Goal: Contribute content: Contribute content

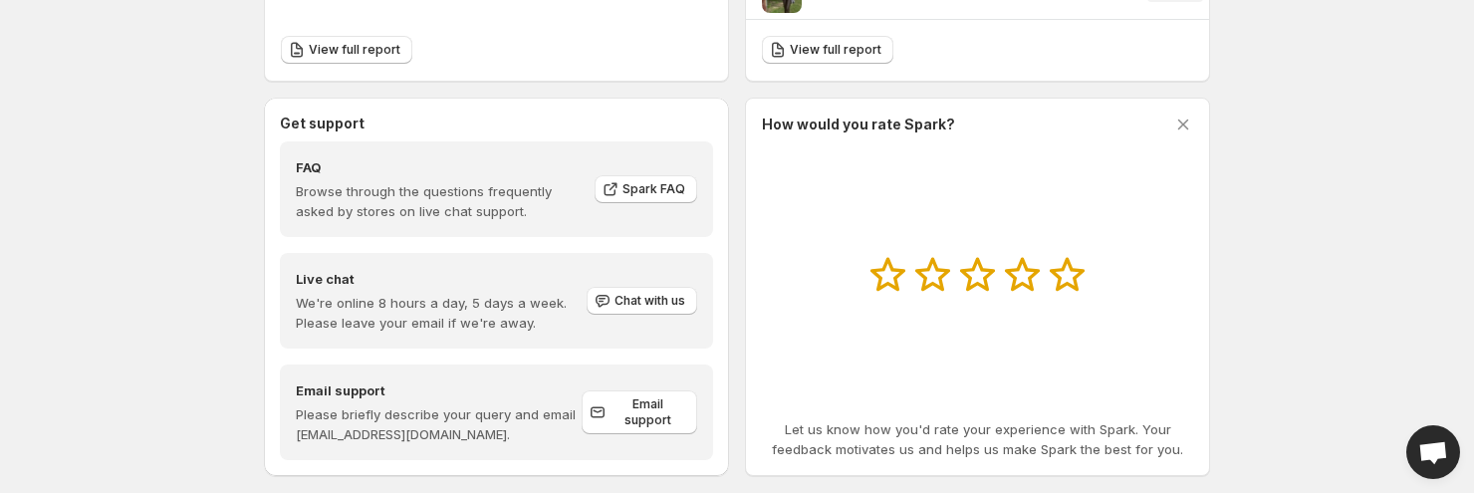
scroll to position [1015, 0]
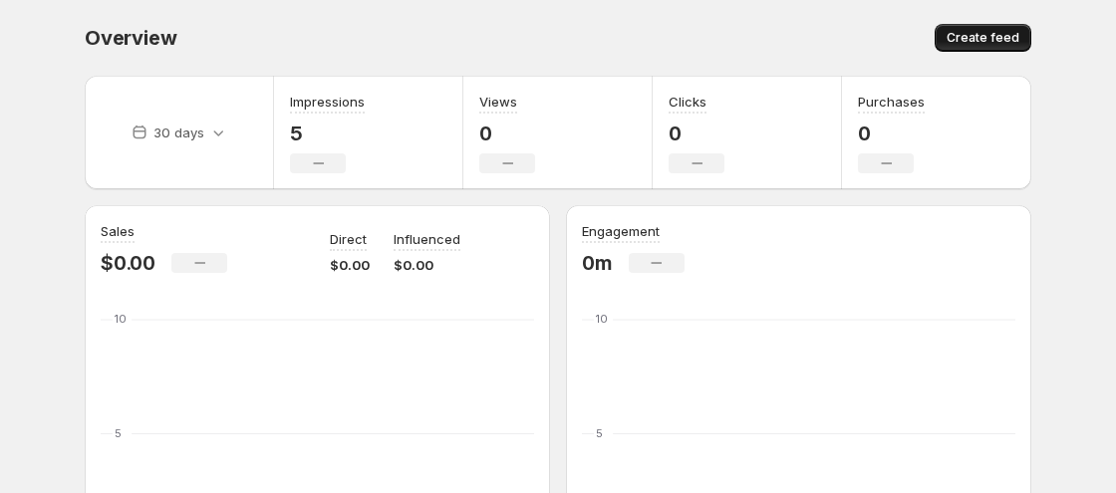
click at [1009, 45] on span "Create feed" at bounding box center [982, 38] width 73 height 16
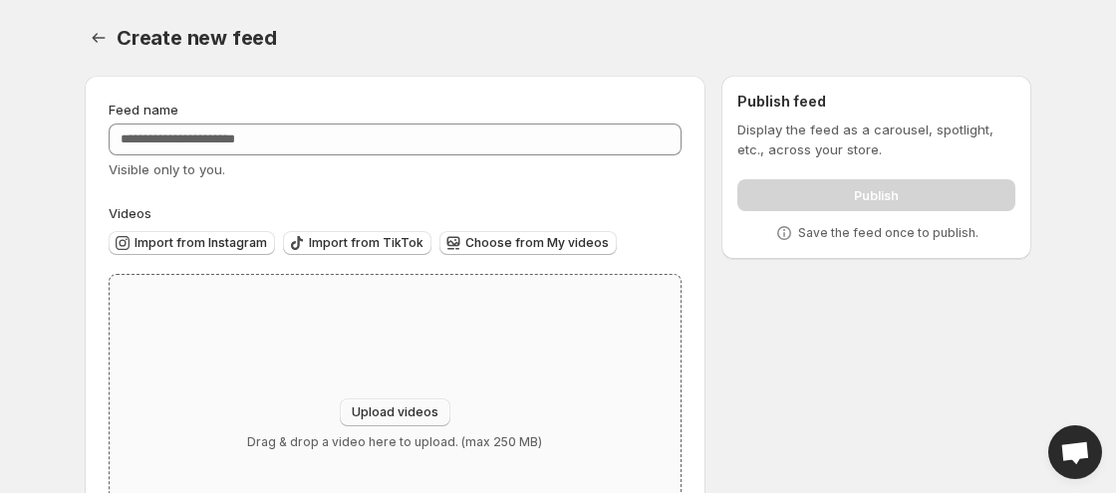
click at [425, 411] on span "Upload videos" at bounding box center [395, 412] width 87 height 16
type input "**********"
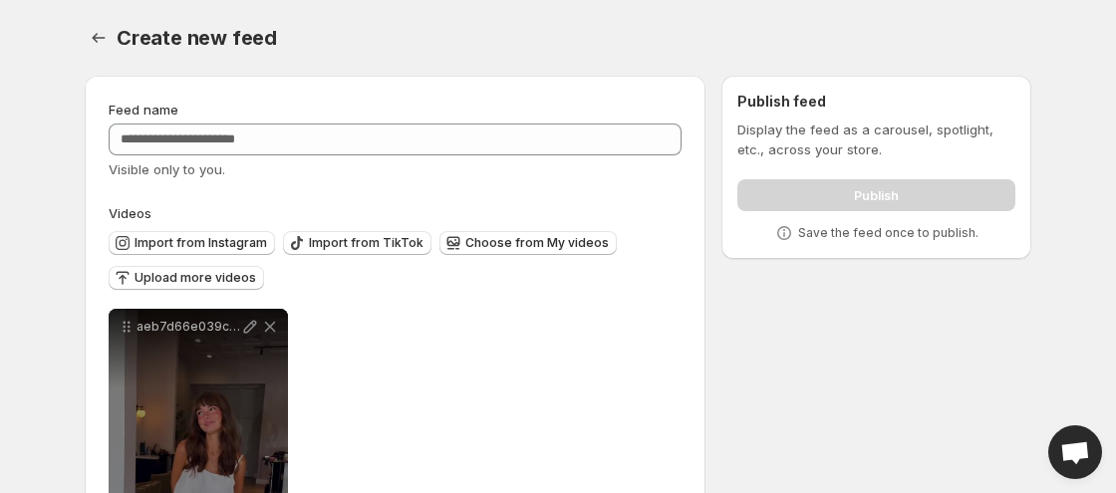
scroll to position [183, 0]
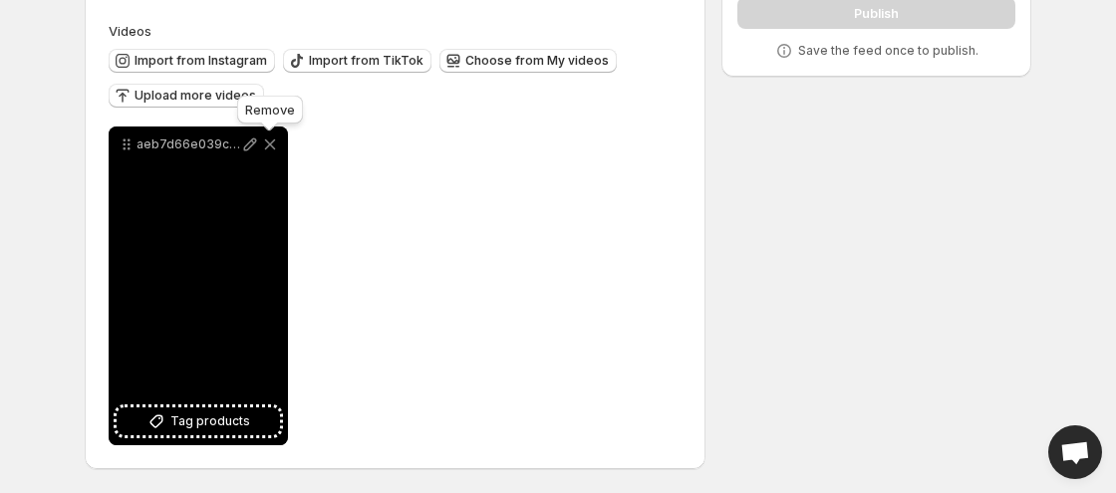
click at [277, 139] on icon at bounding box center [270, 144] width 20 height 20
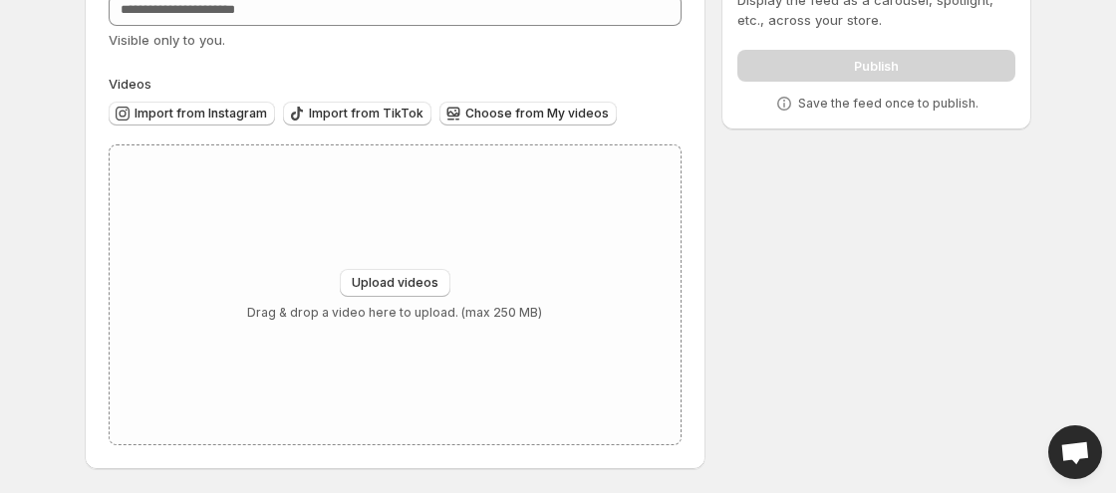
scroll to position [0, 0]
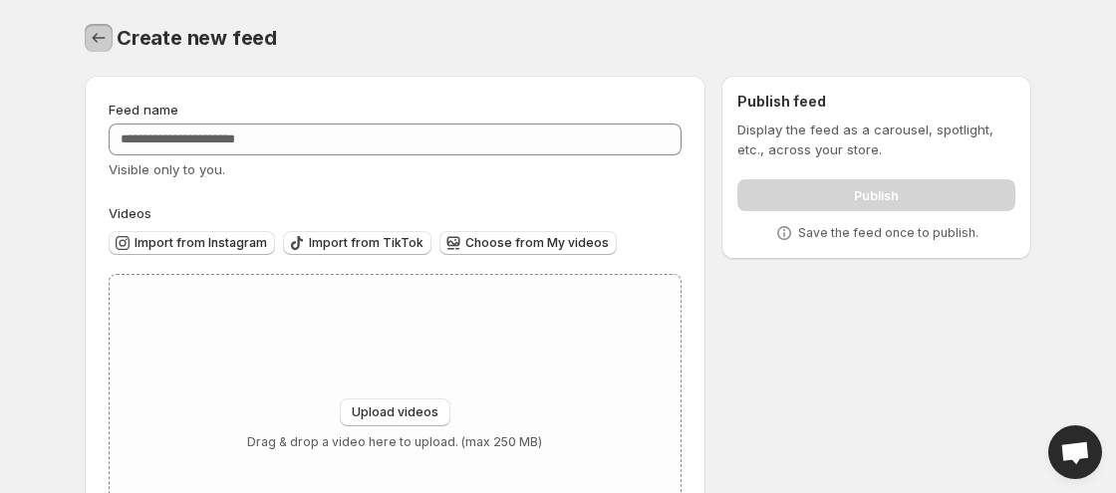
click at [108, 36] on icon "Settings" at bounding box center [99, 38] width 20 height 20
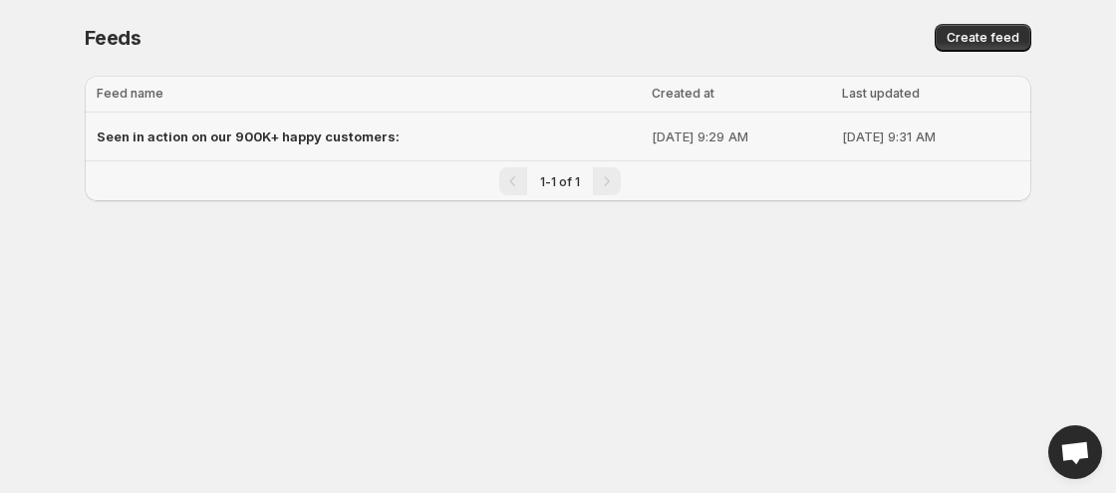
click at [292, 131] on span "Seen in action on our 900K+ happy customers:" at bounding box center [248, 136] width 303 height 16
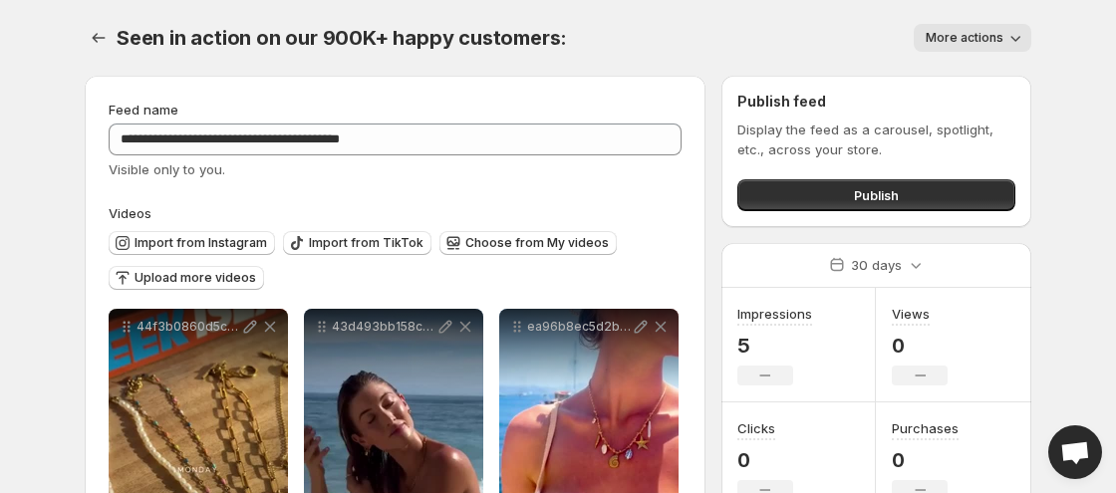
click at [949, 34] on span "More actions" at bounding box center [964, 38] width 78 height 16
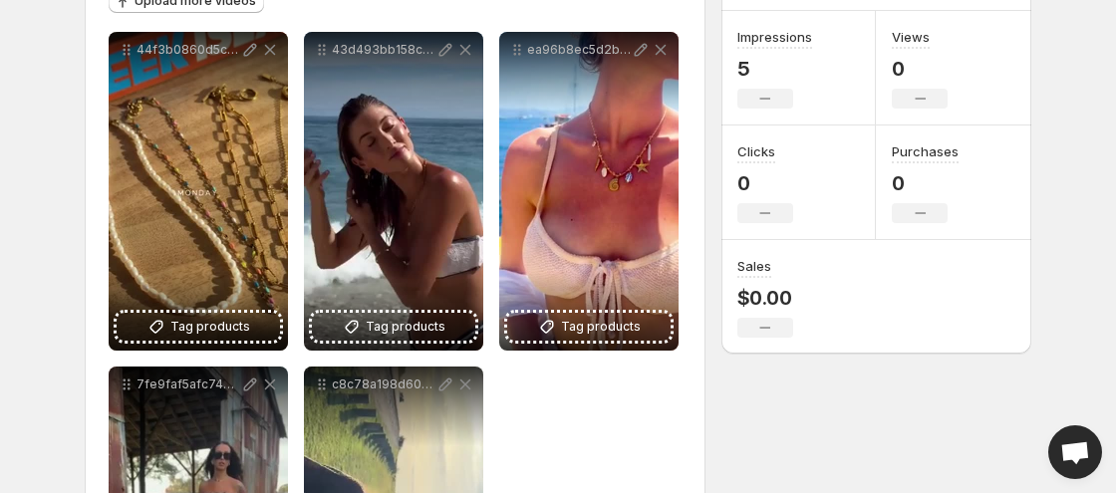
scroll to position [366, 0]
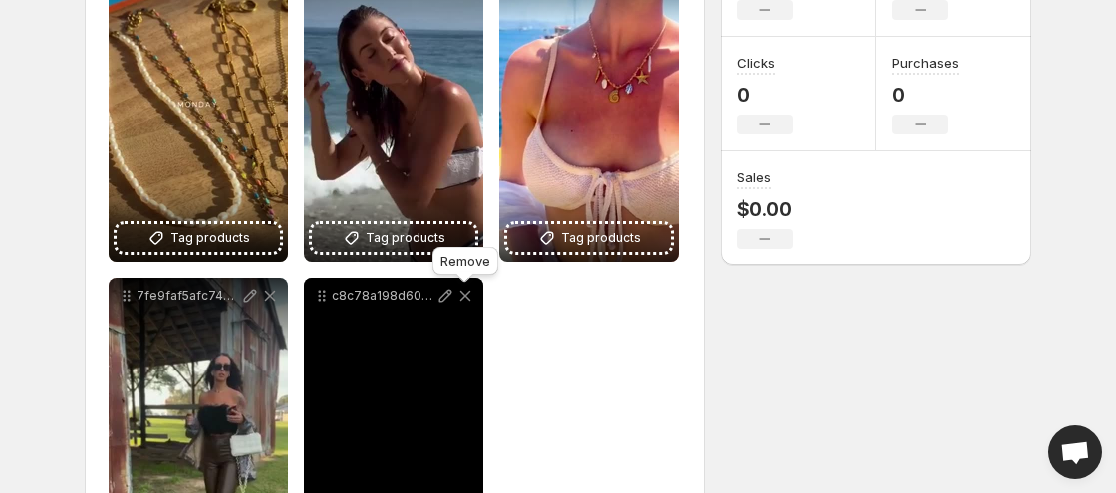
click at [469, 295] on icon at bounding box center [465, 296] width 20 height 20
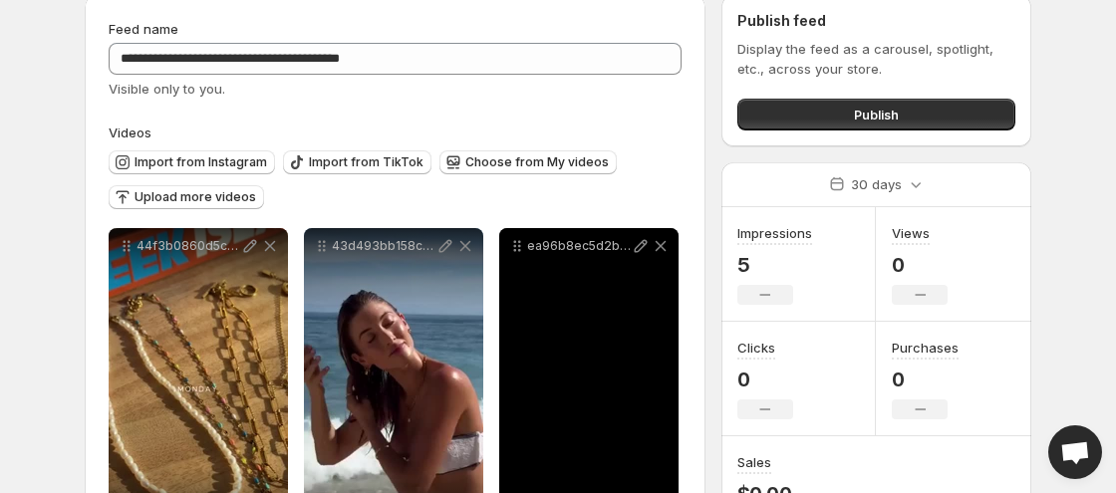
scroll to position [0, 0]
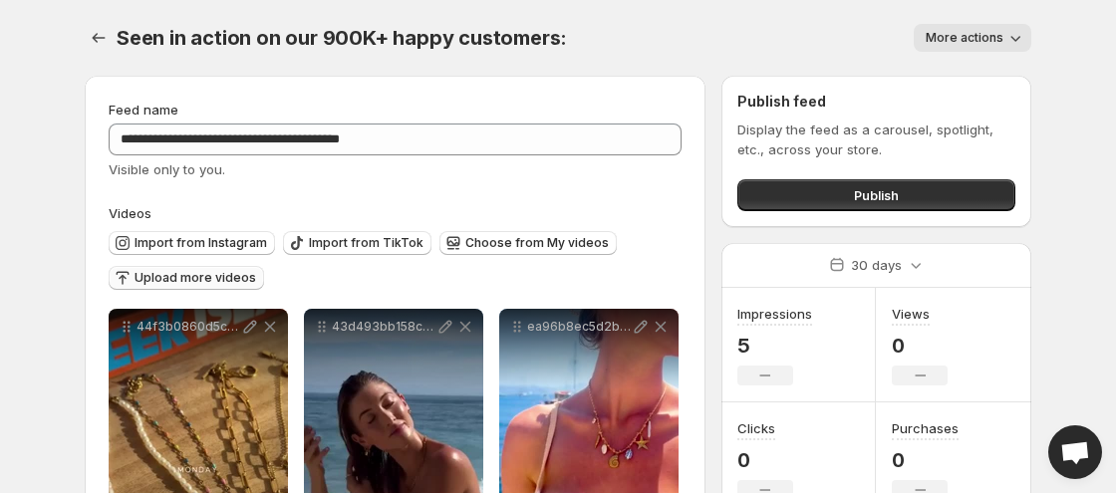
click at [144, 277] on span "Upload more videos" at bounding box center [195, 278] width 122 height 16
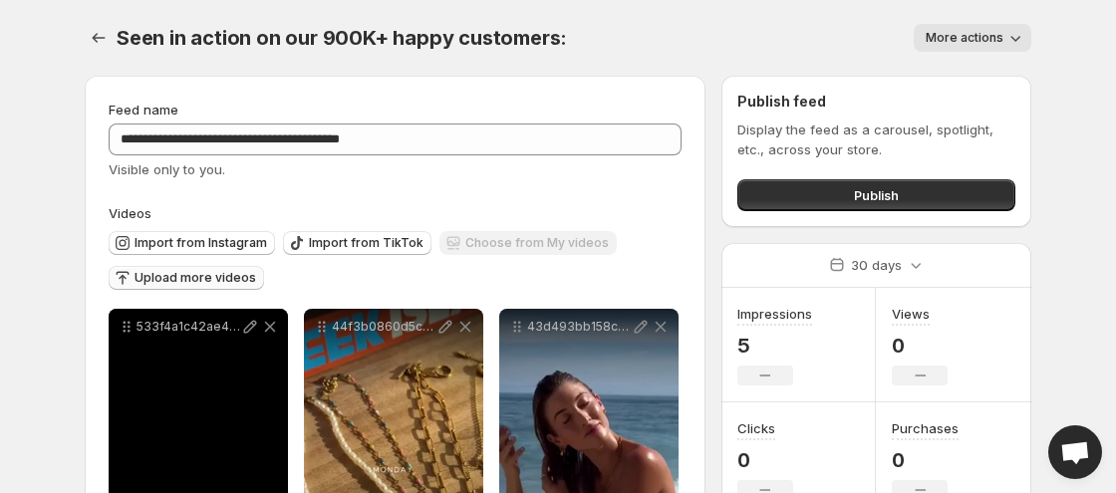
scroll to position [195, 0]
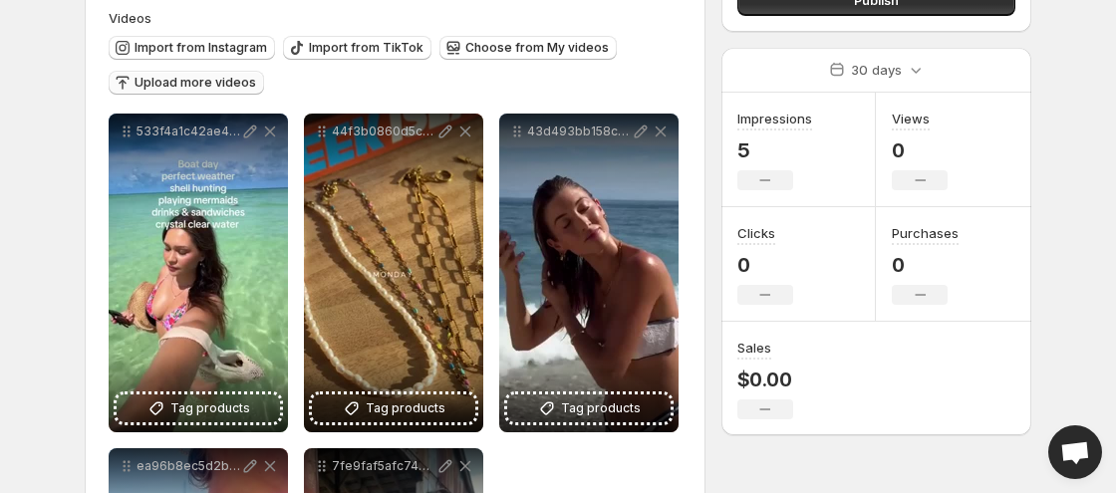
click at [209, 73] on button "Upload more videos" at bounding box center [186, 83] width 155 height 24
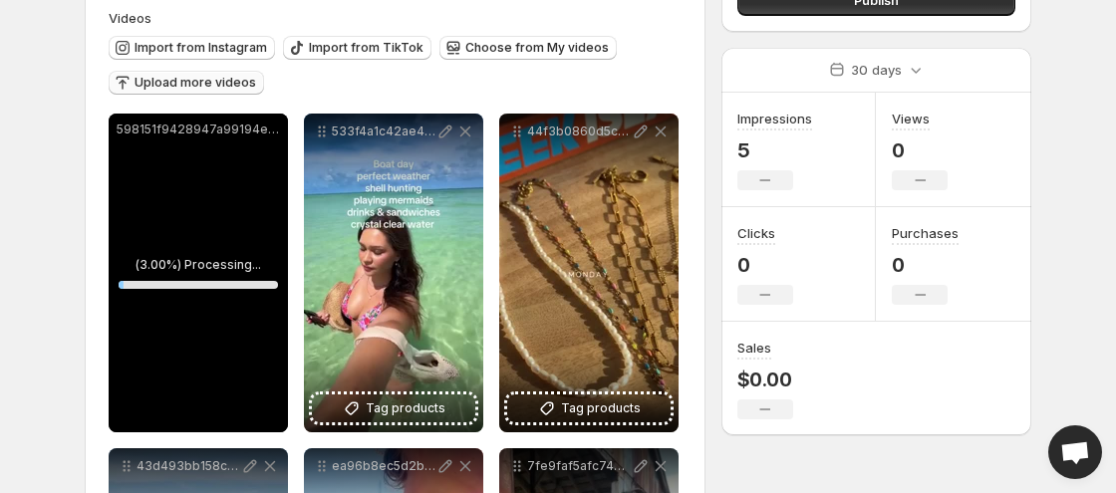
click at [195, 90] on span "Upload more videos" at bounding box center [195, 83] width 122 height 16
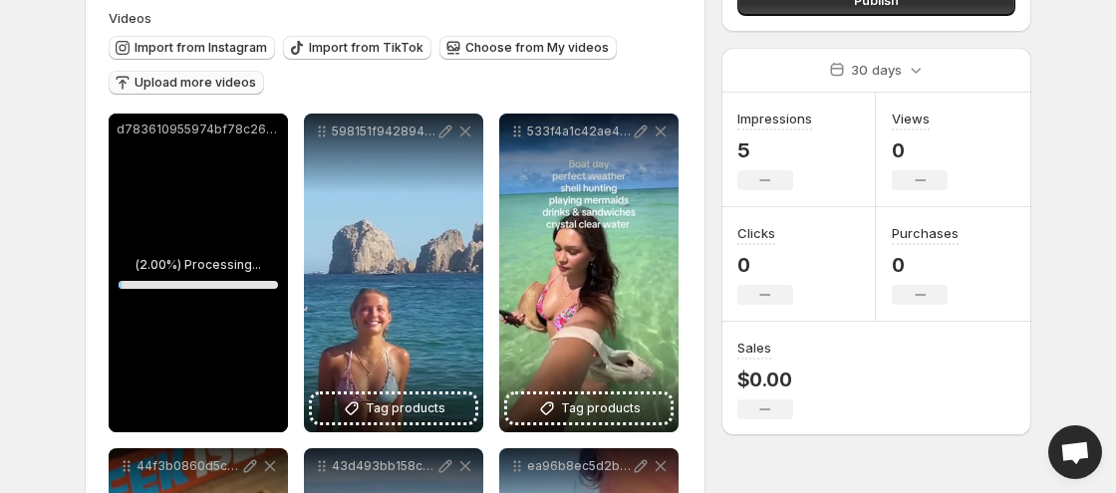
click at [231, 84] on span "Upload more videos" at bounding box center [195, 83] width 122 height 16
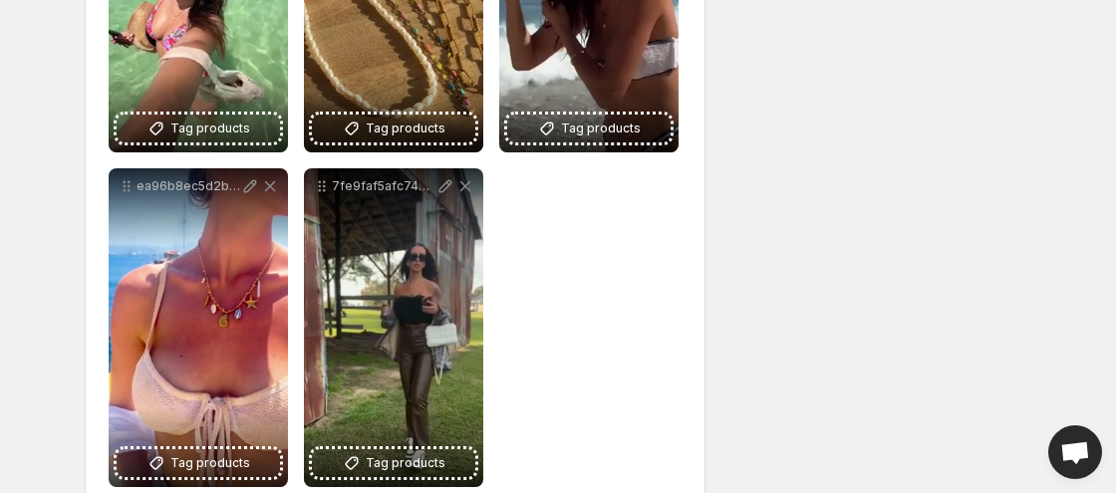
scroll to position [682, 0]
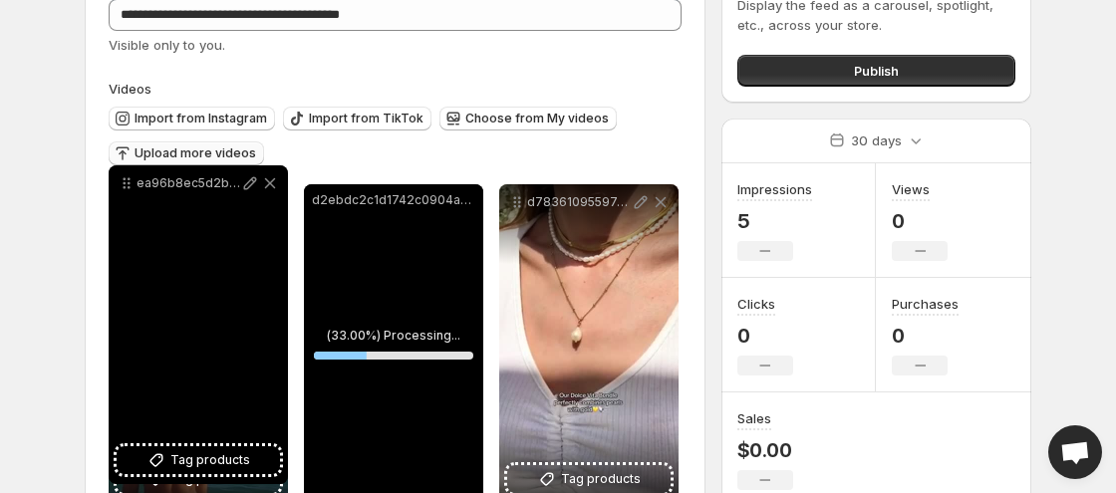
drag, startPoint x: 129, startPoint y: 320, endPoint x: 130, endPoint y: 193, distance: 126.5
click at [130, 193] on icon at bounding box center [127, 183] width 20 height 20
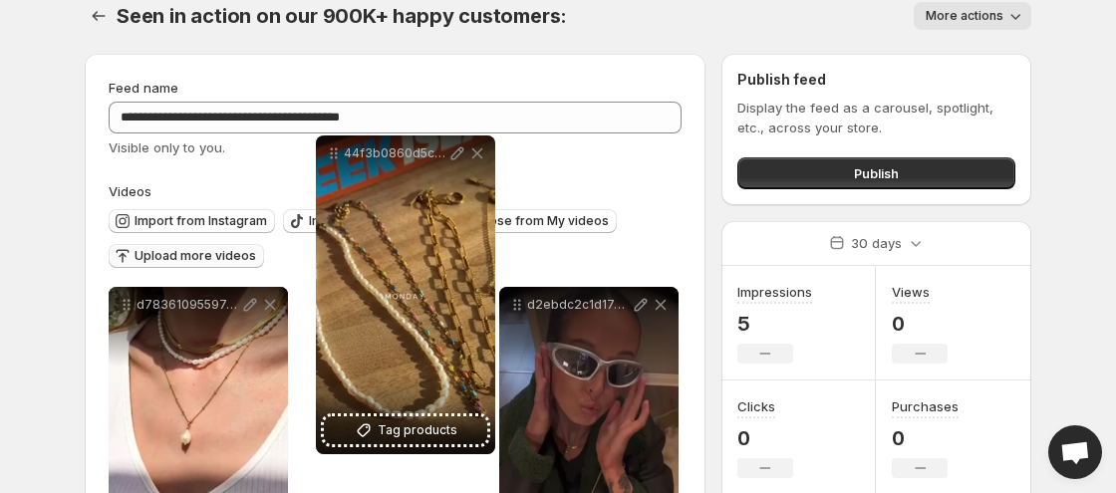
scroll to position [20, 0]
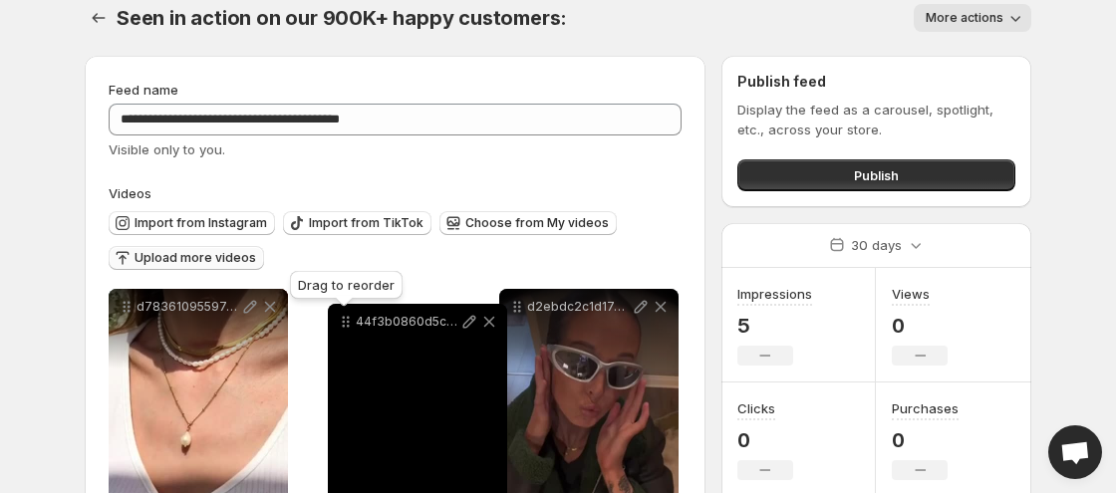
drag, startPoint x: 519, startPoint y: 206, endPoint x: 347, endPoint y: 326, distance: 209.7
click at [347, 326] on icon at bounding box center [348, 326] width 3 height 3
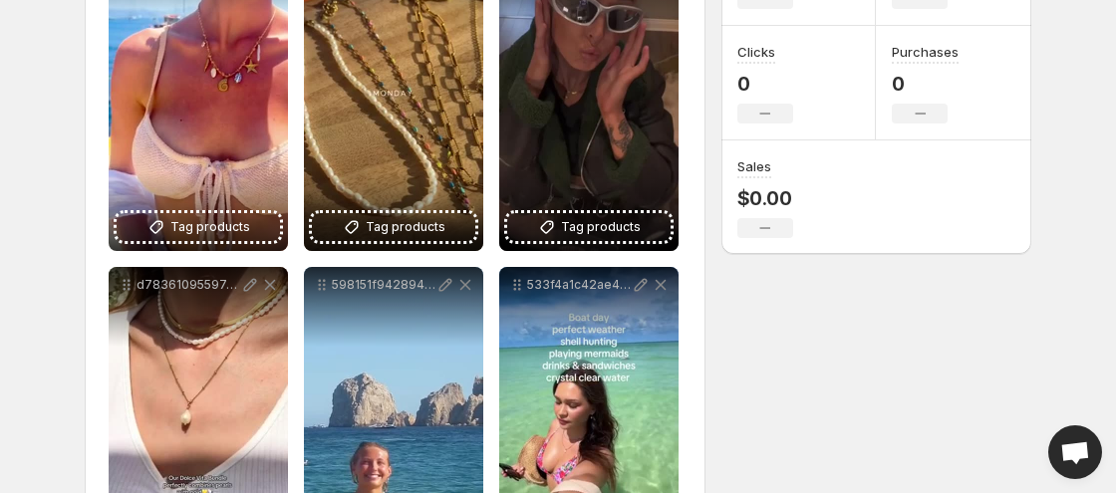
scroll to position [427, 0]
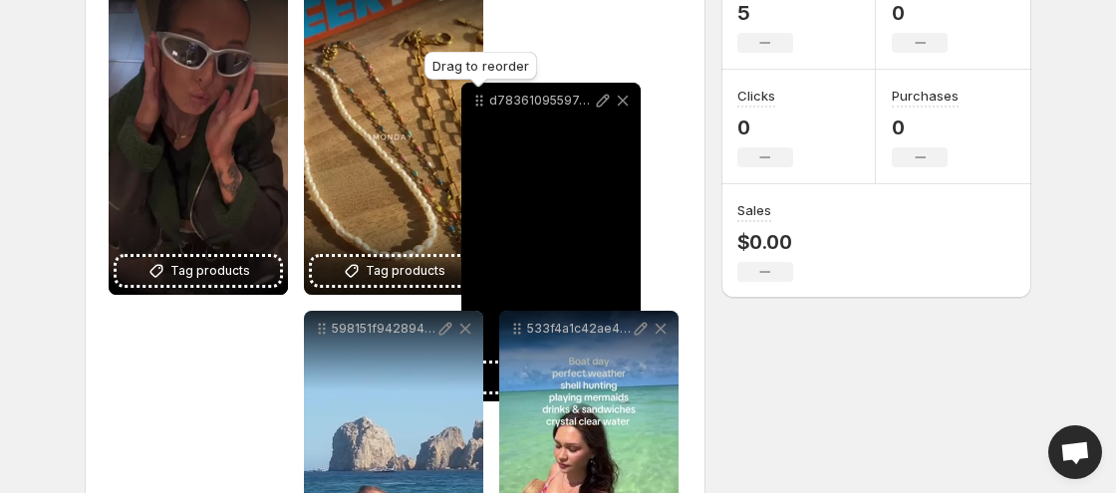
drag, startPoint x: 129, startPoint y: 241, endPoint x: 483, endPoint y: 76, distance: 390.3
click at [483, 91] on icon at bounding box center [479, 101] width 20 height 20
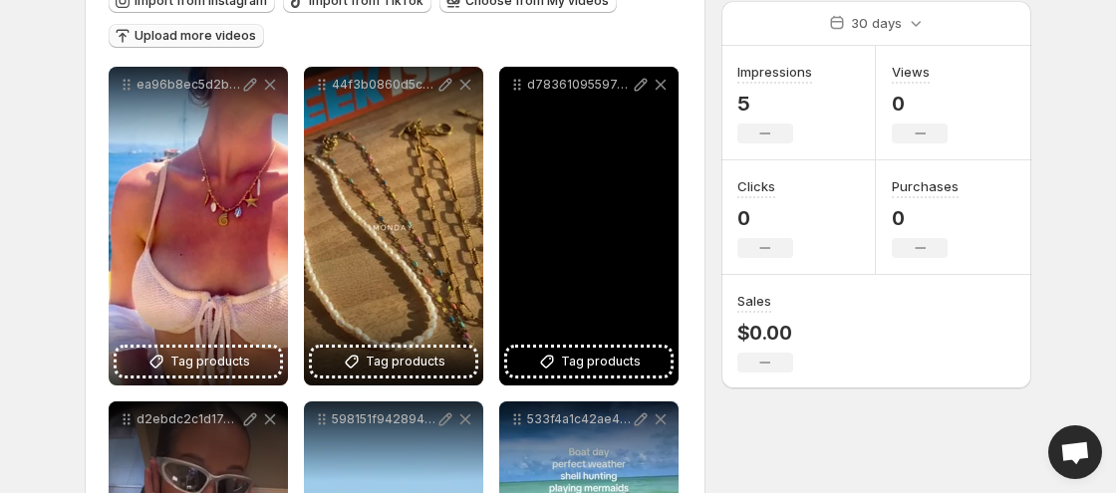
scroll to position [547, 0]
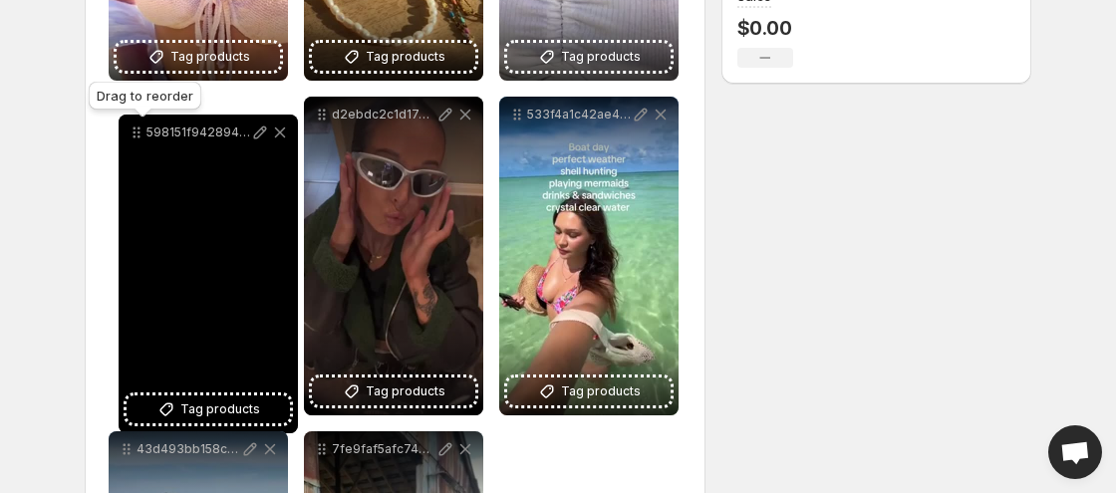
drag, startPoint x: 322, startPoint y: 121, endPoint x: 136, endPoint y: 138, distance: 186.1
click at [136, 138] on icon at bounding box center [136, 133] width 20 height 20
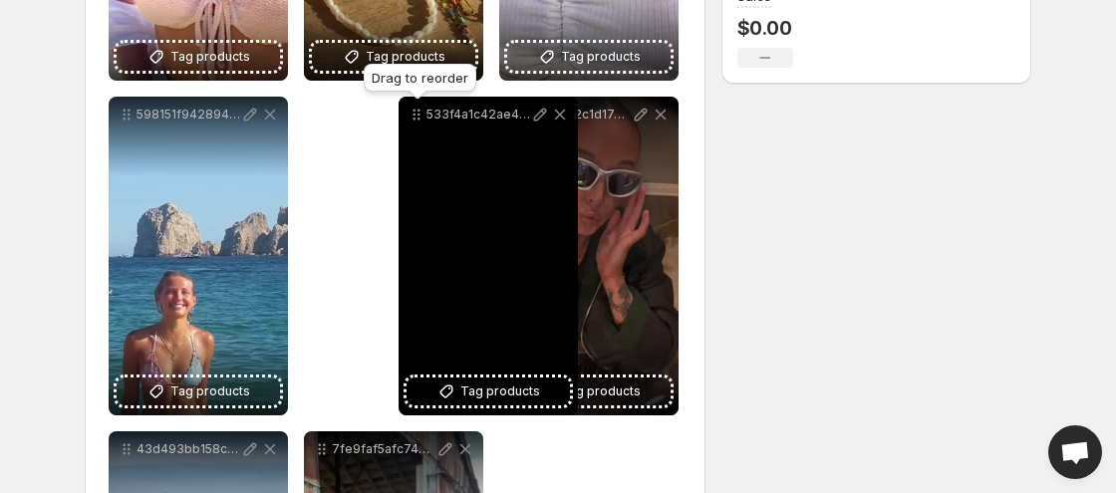
drag, startPoint x: 513, startPoint y: 123, endPoint x: 412, endPoint y: 122, distance: 100.6
click at [412, 122] on icon at bounding box center [416, 115] width 20 height 20
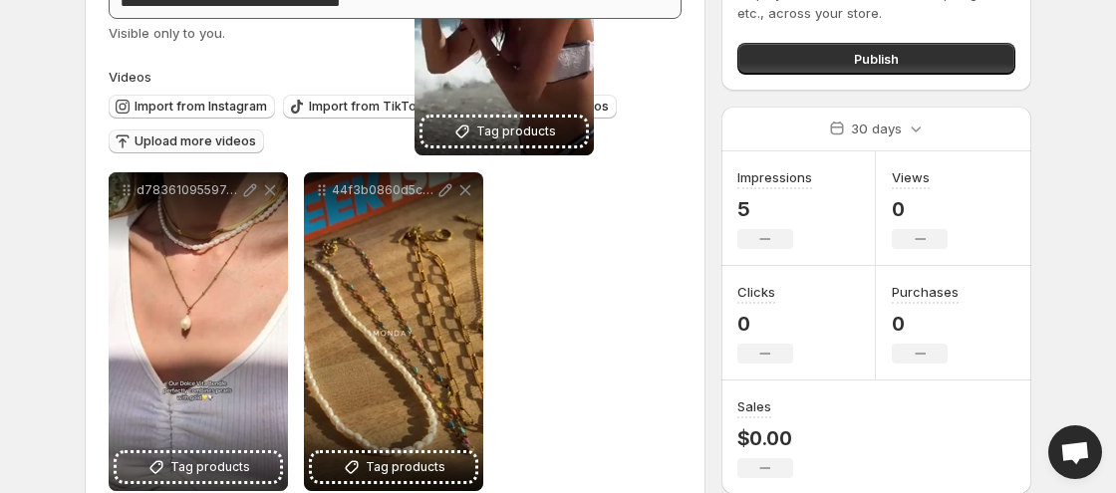
scroll to position [0, 0]
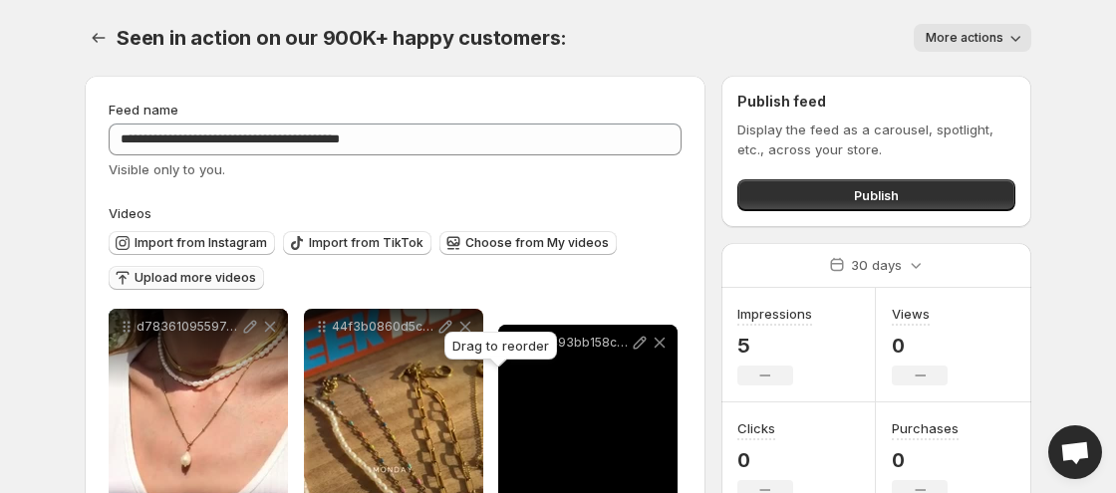
drag, startPoint x: 123, startPoint y: 266, endPoint x: 507, endPoint y: 348, distance: 393.0
click at [510, 349] on body "**********" at bounding box center [558, 246] width 1116 height 493
